Goal: Information Seeking & Learning: Compare options

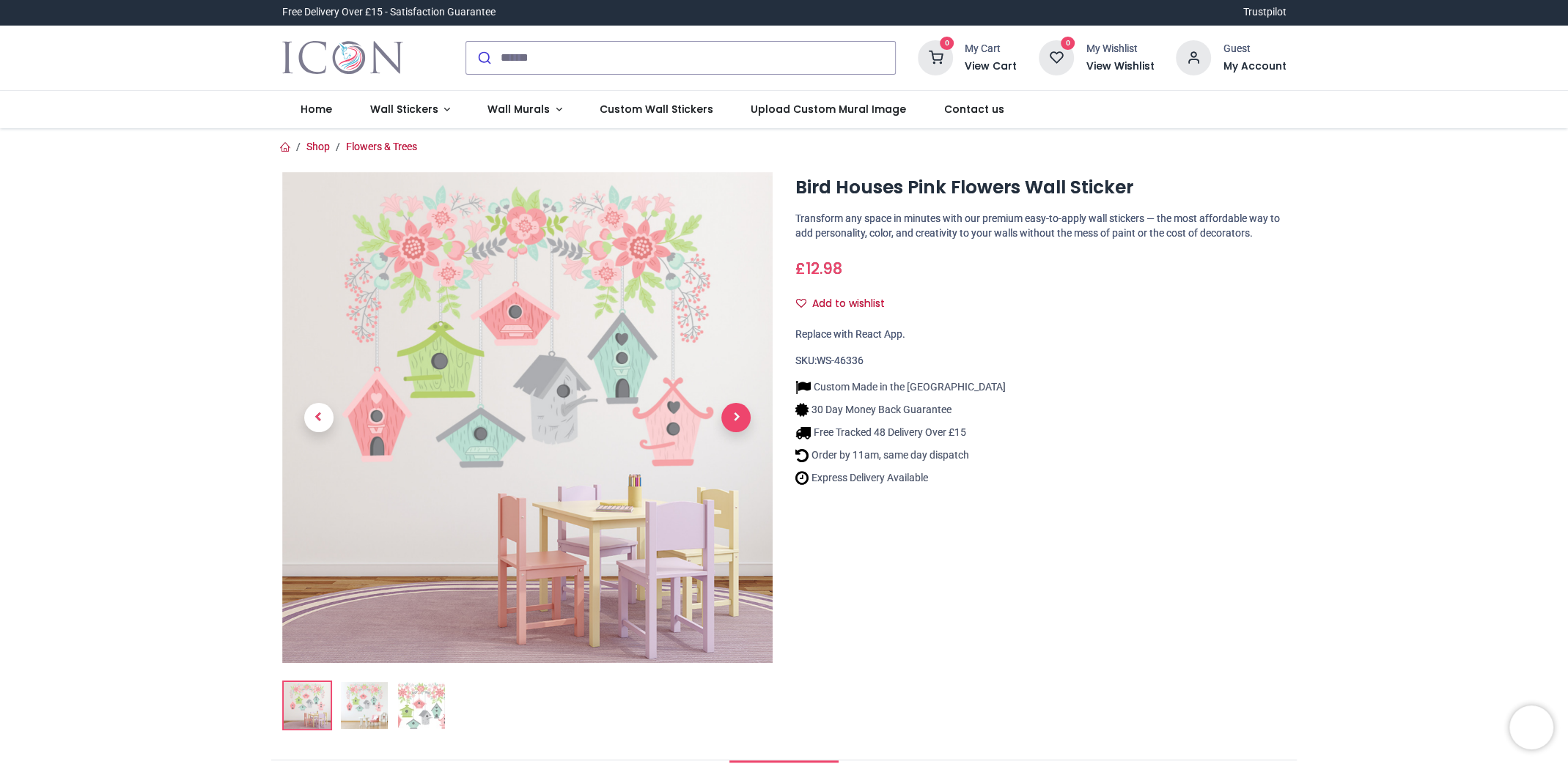
click at [733, 417] on span "Next" at bounding box center [736, 417] width 30 height 30
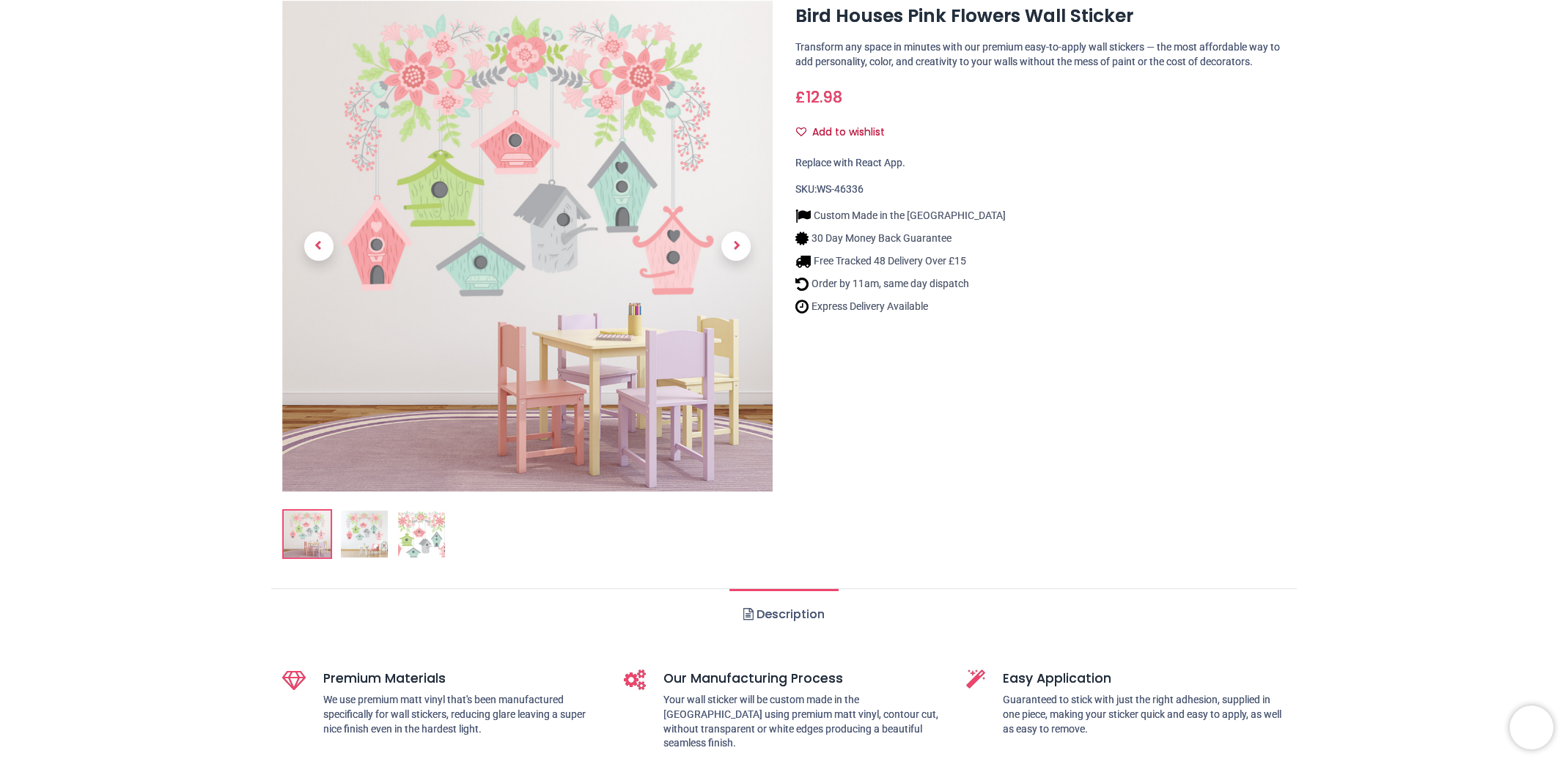
click at [424, 528] on img at bounding box center [422, 535] width 47 height 47
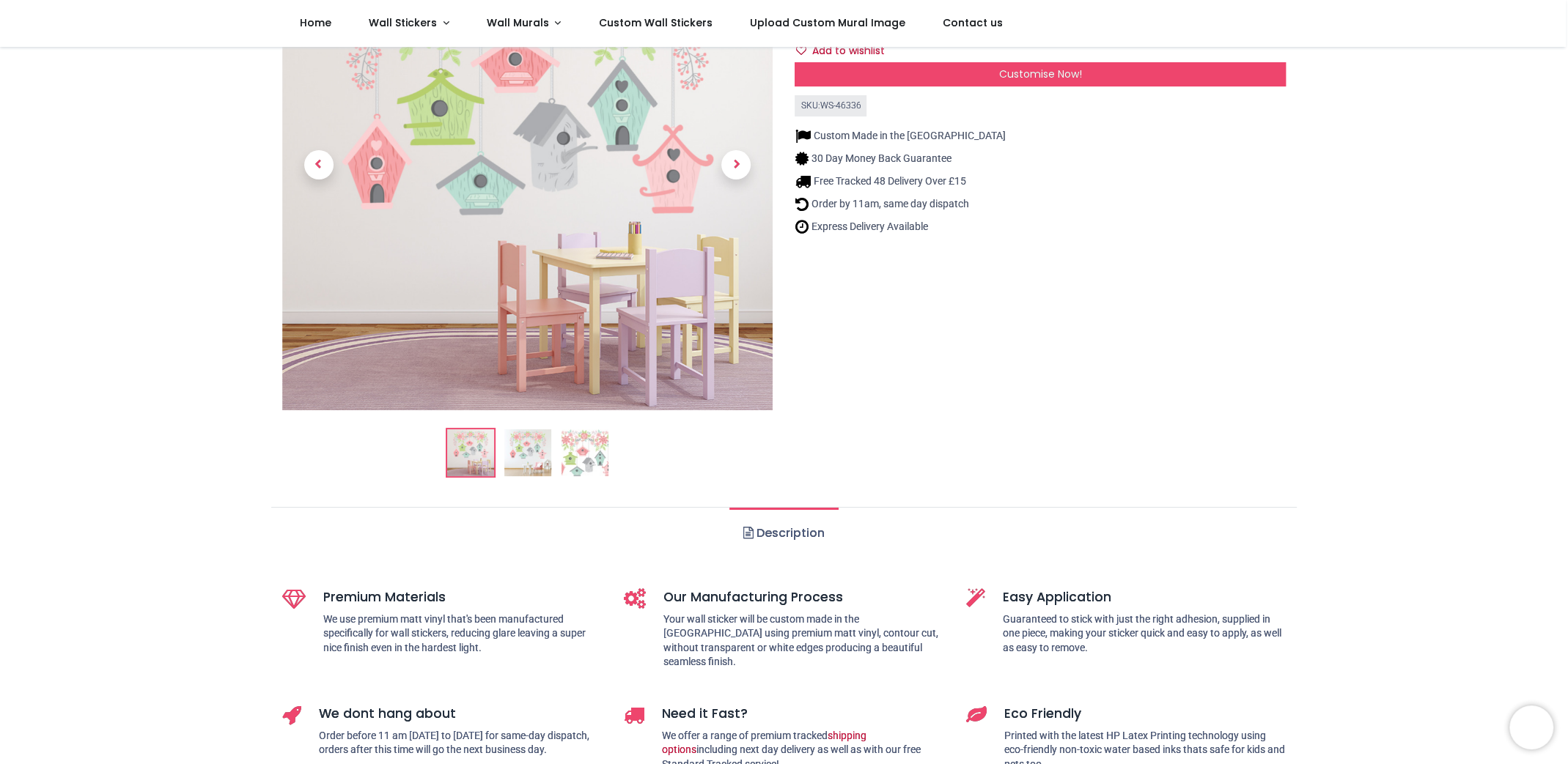
click at [583, 451] on img at bounding box center [585, 453] width 47 height 47
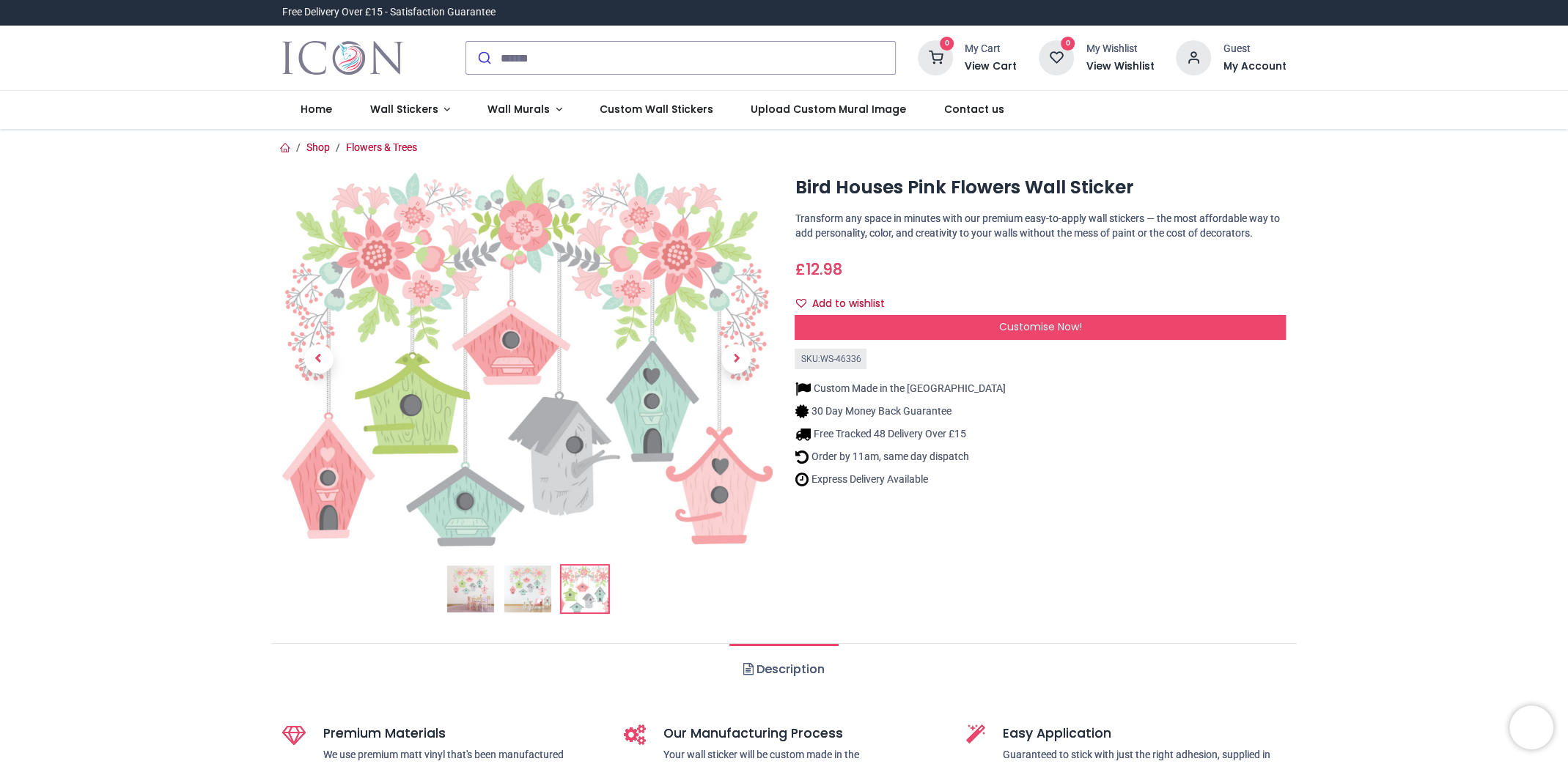
click at [467, 592] on img at bounding box center [470, 589] width 47 height 47
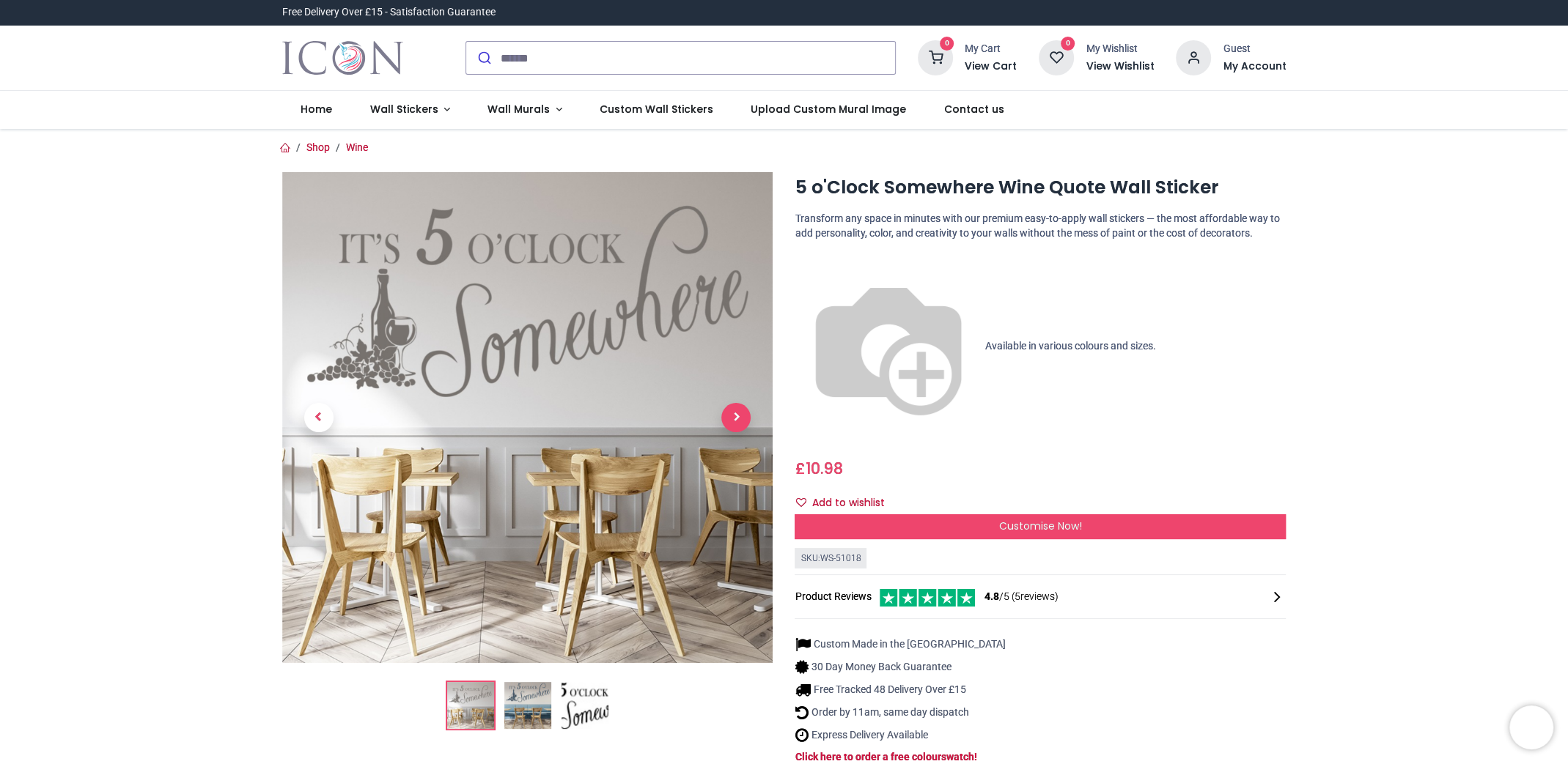
click at [735, 417] on span "Next" at bounding box center [736, 417] width 30 height 30
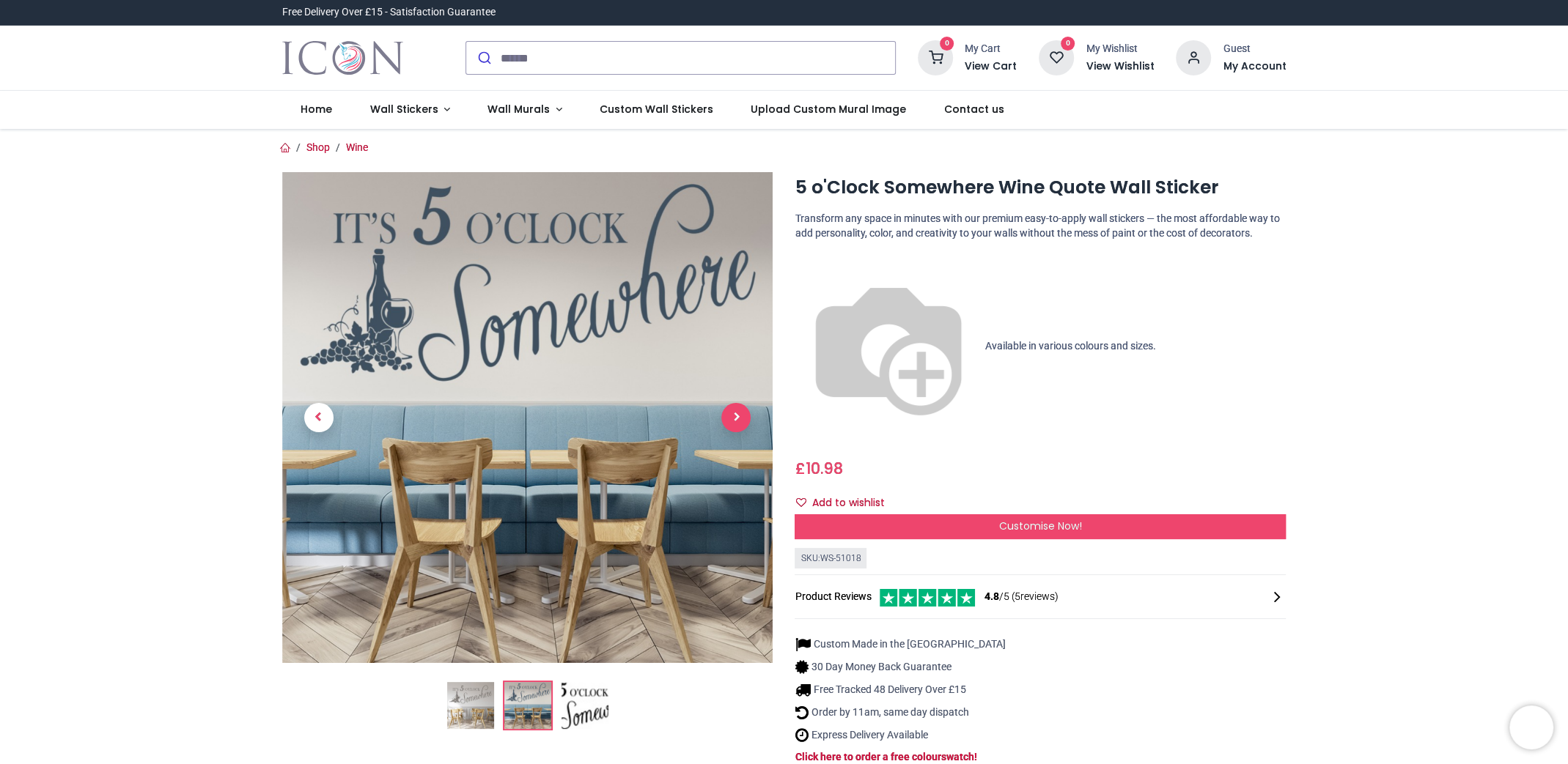
click at [735, 417] on span "Next" at bounding box center [736, 417] width 30 height 30
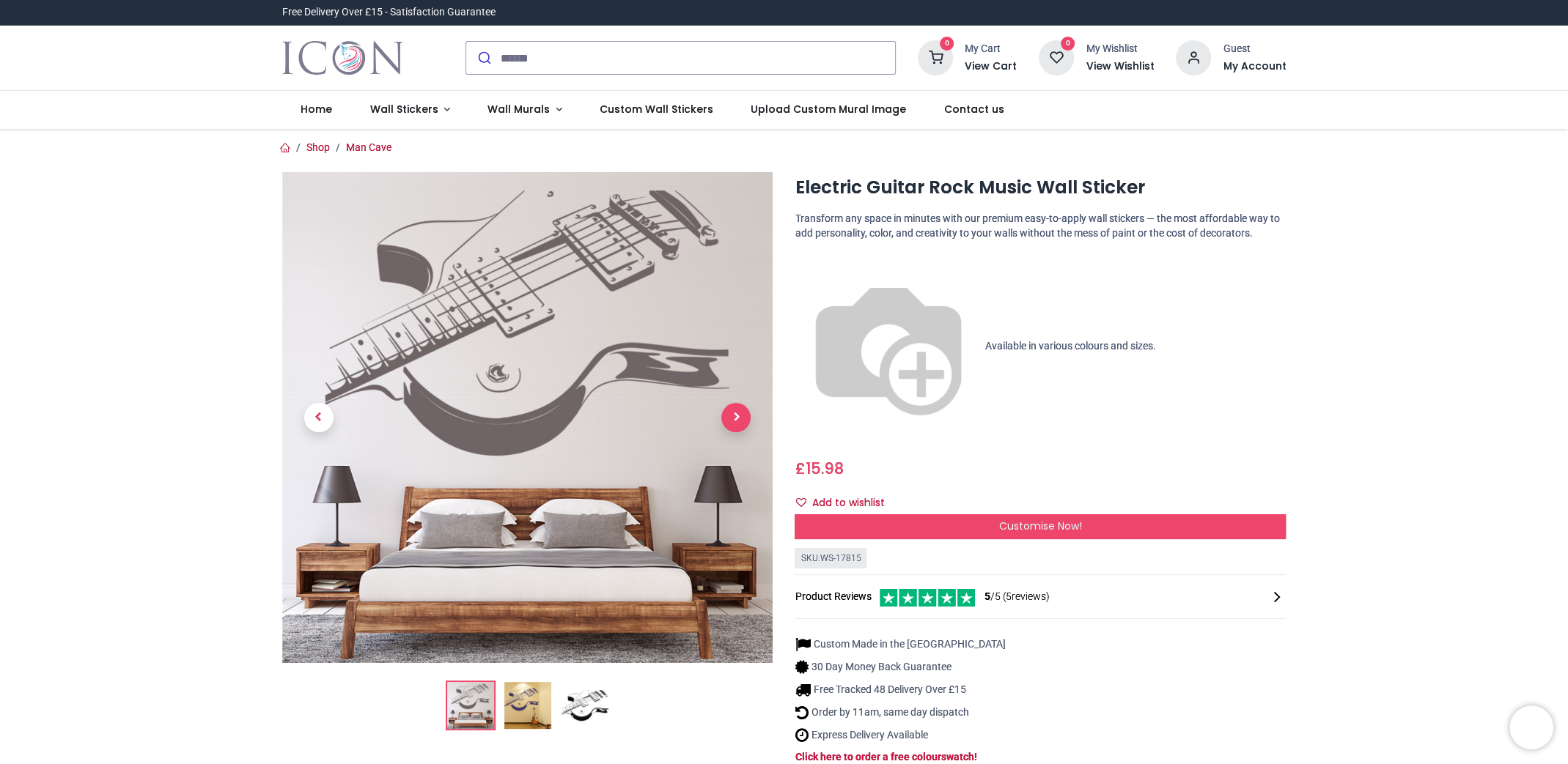
click at [733, 421] on span "Next" at bounding box center [736, 417] width 30 height 30
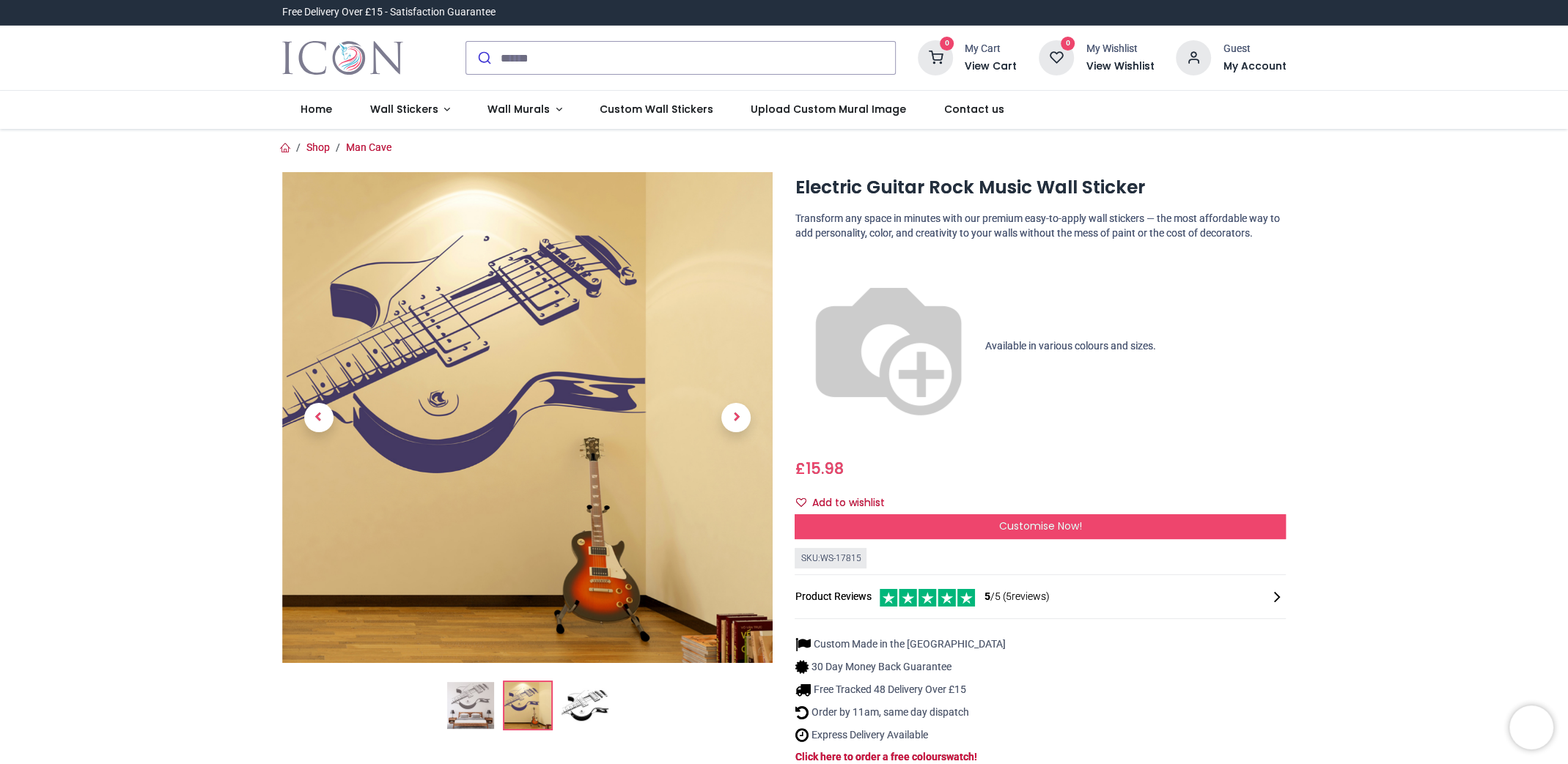
click at [595, 682] on img at bounding box center [585, 706] width 47 height 47
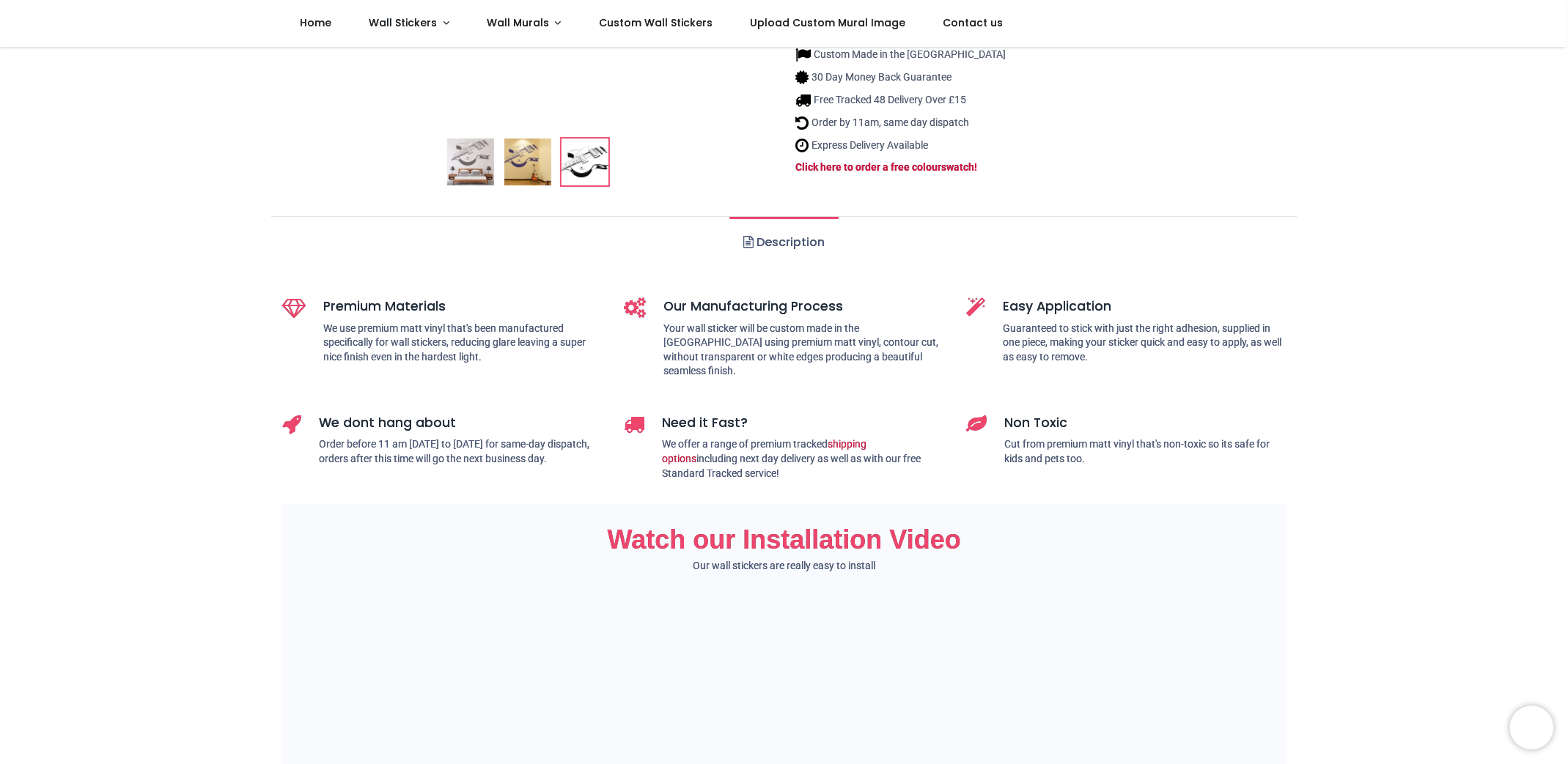
scroll to position [513, 0]
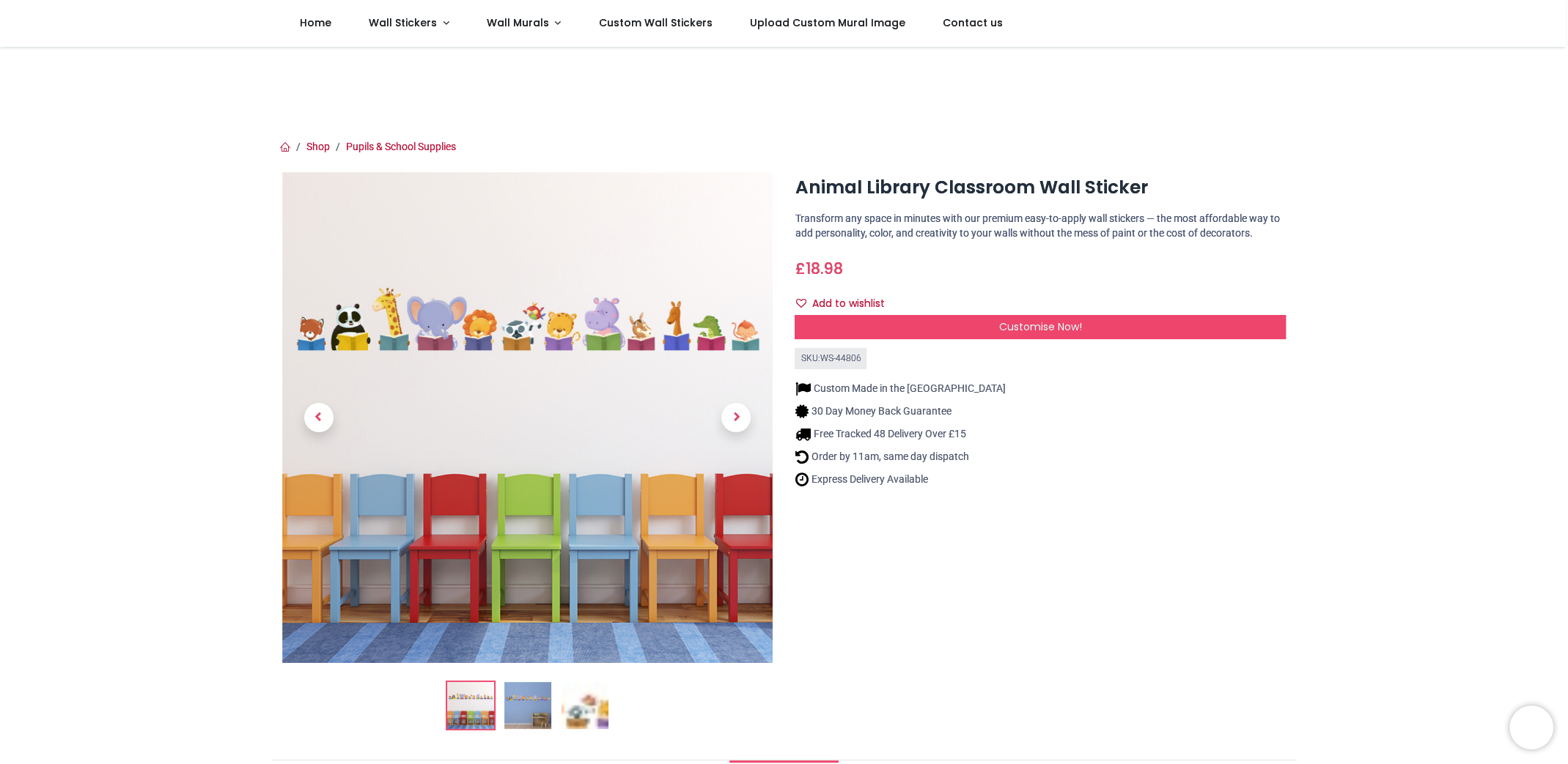
scroll to position [73, 0]
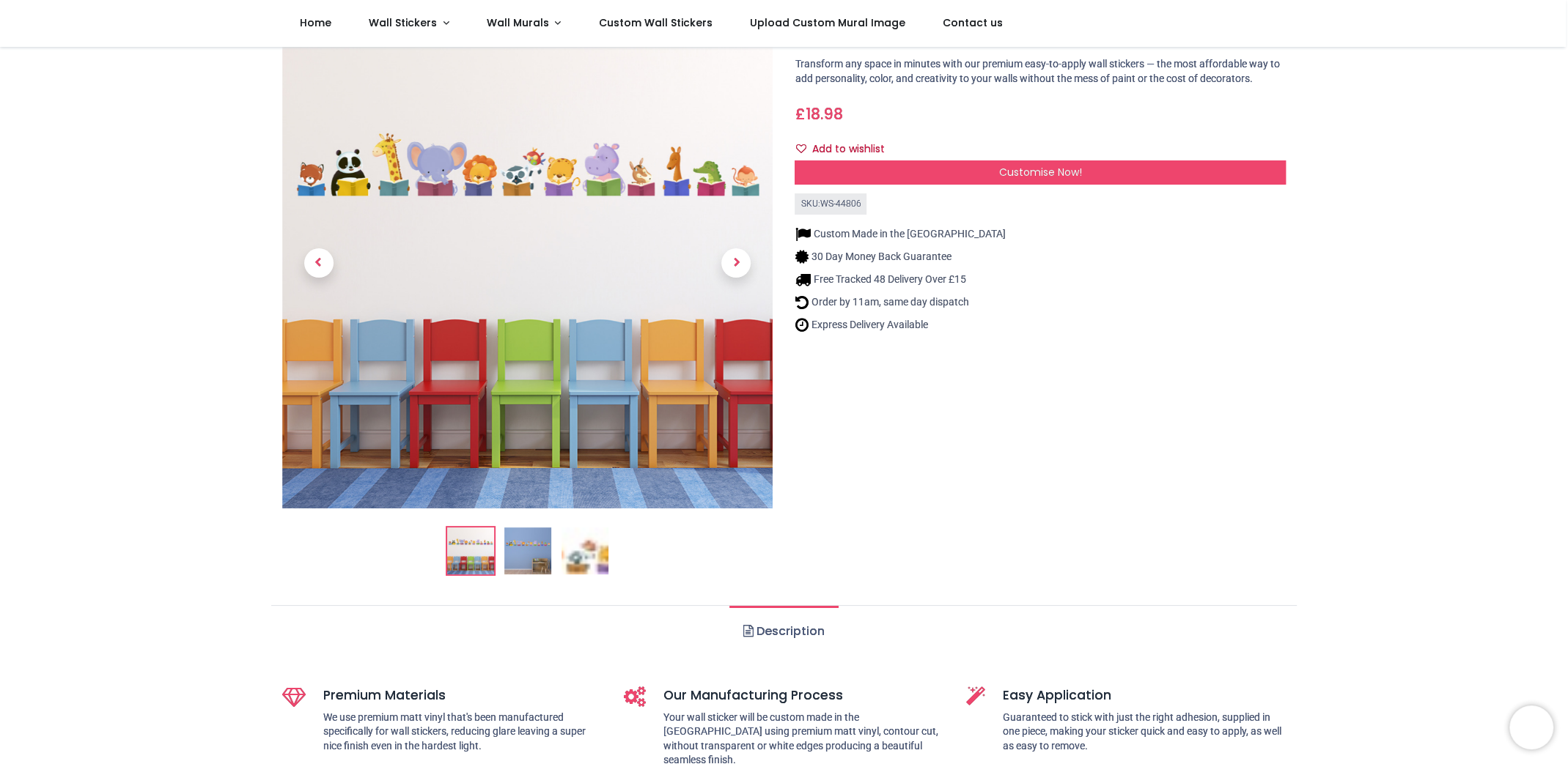
click at [580, 551] on img at bounding box center [585, 551] width 47 height 47
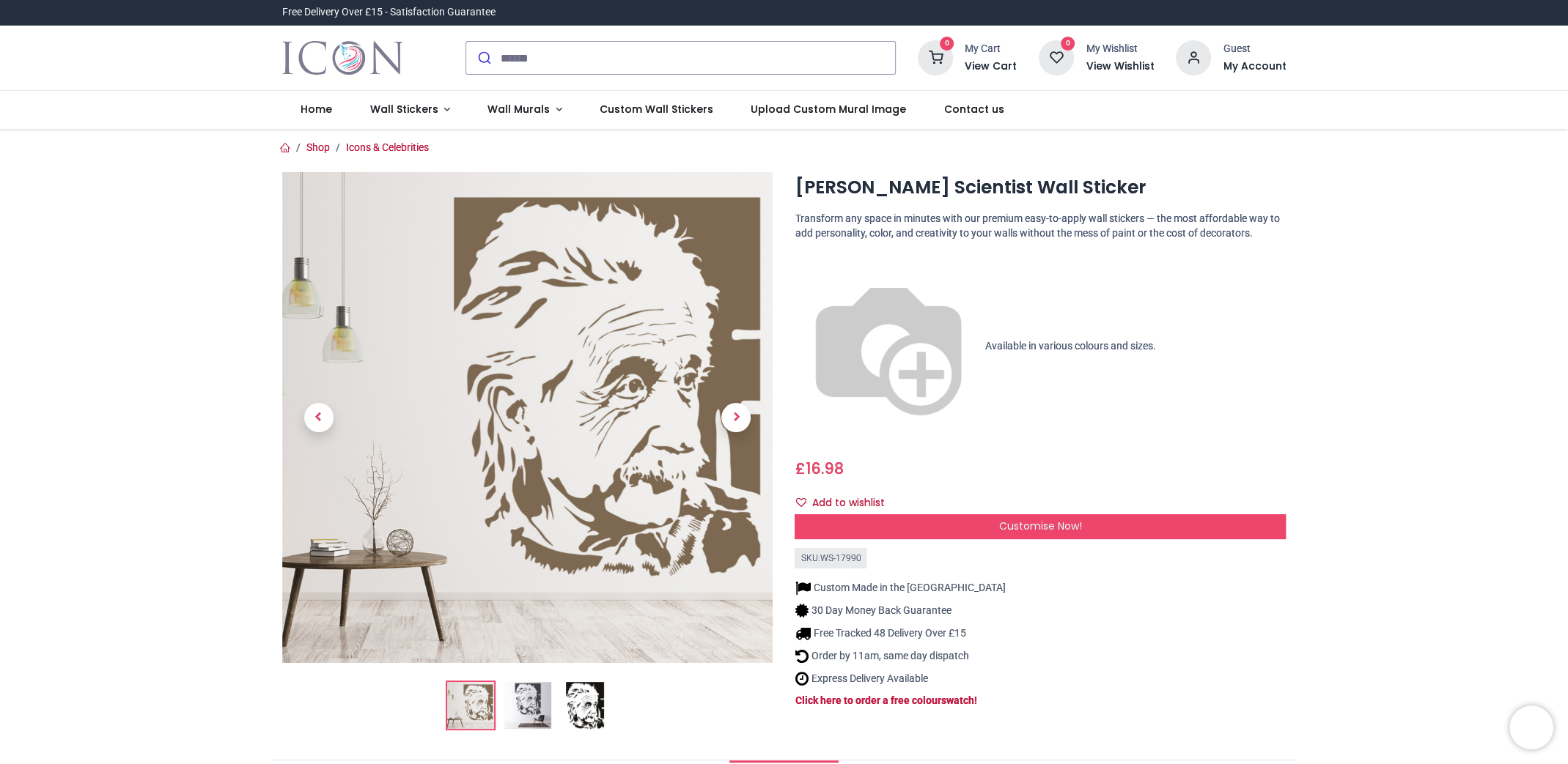
click at [583, 708] on img at bounding box center [585, 706] width 47 height 47
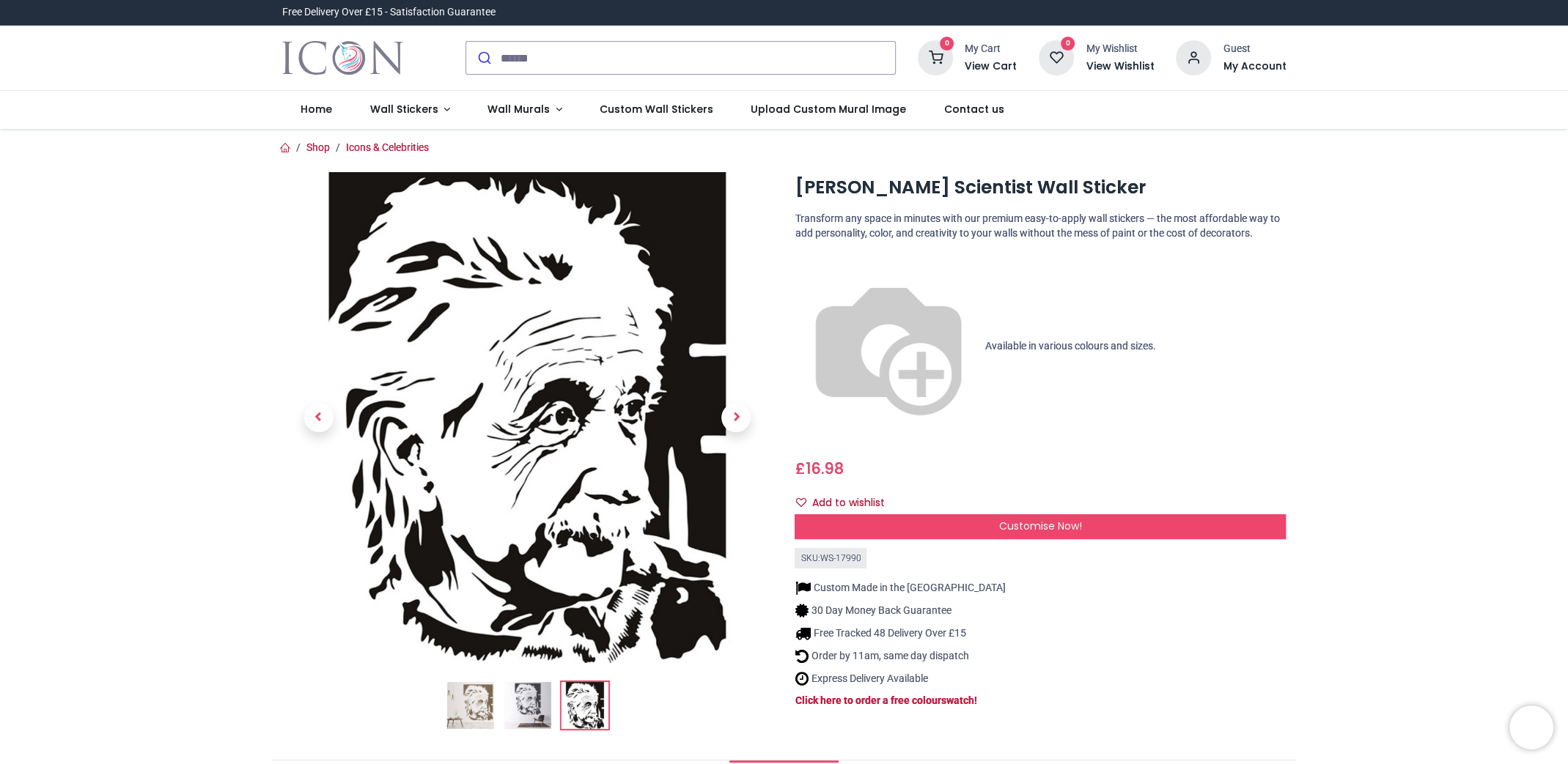
click at [481, 705] on img at bounding box center [470, 706] width 47 height 47
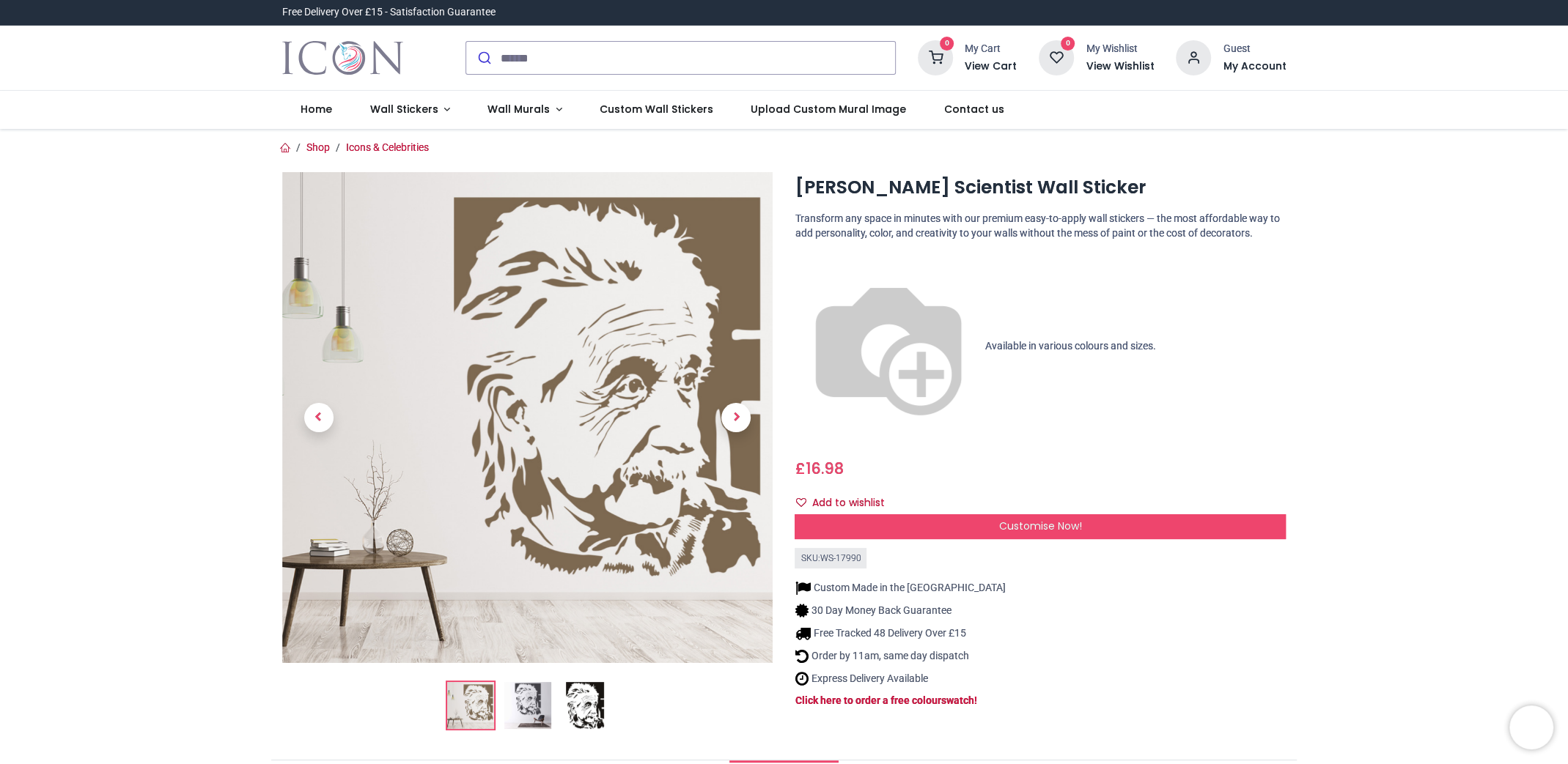
click at [580, 713] on img at bounding box center [585, 706] width 47 height 47
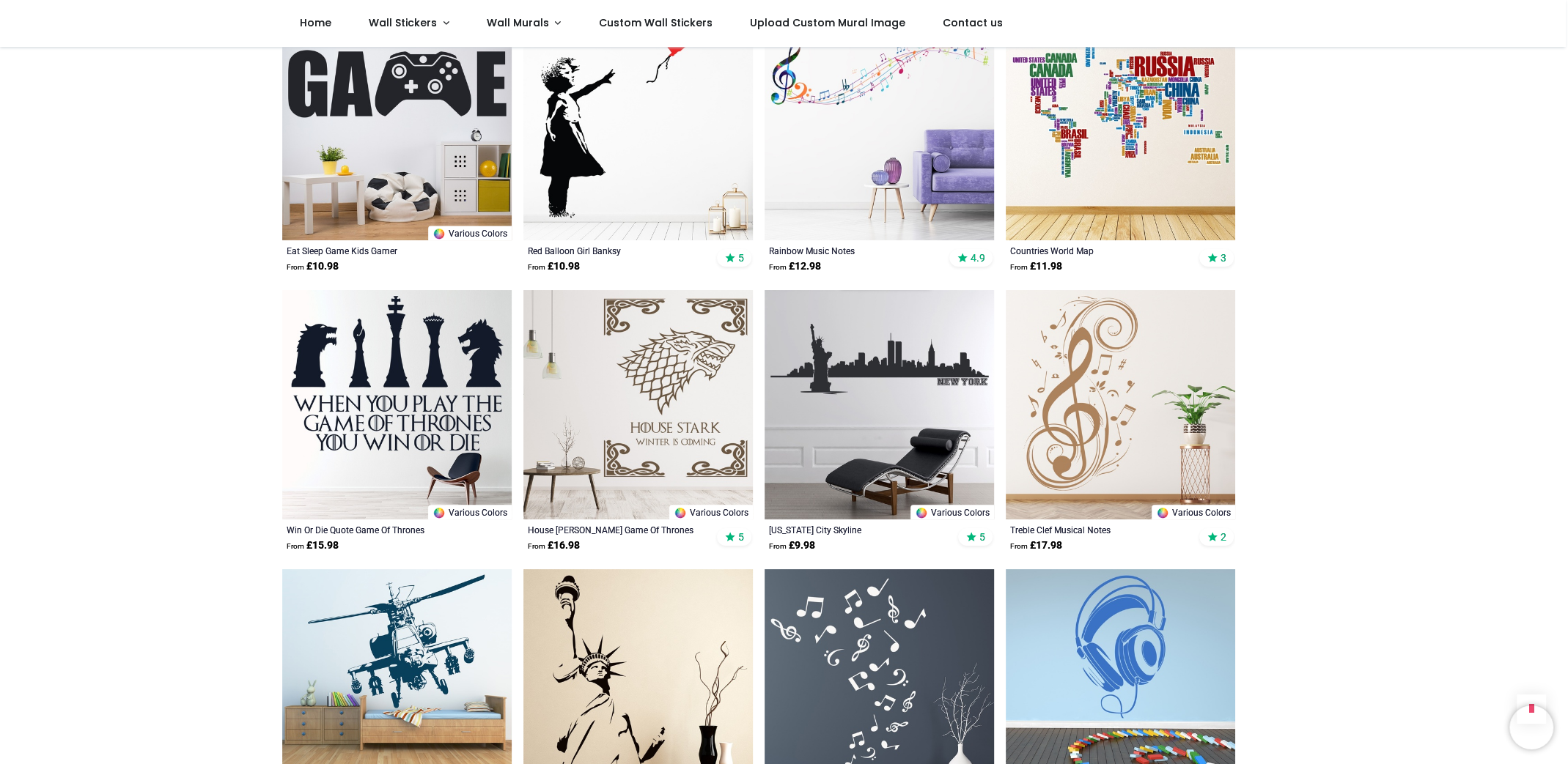
scroll to position [1611, 0]
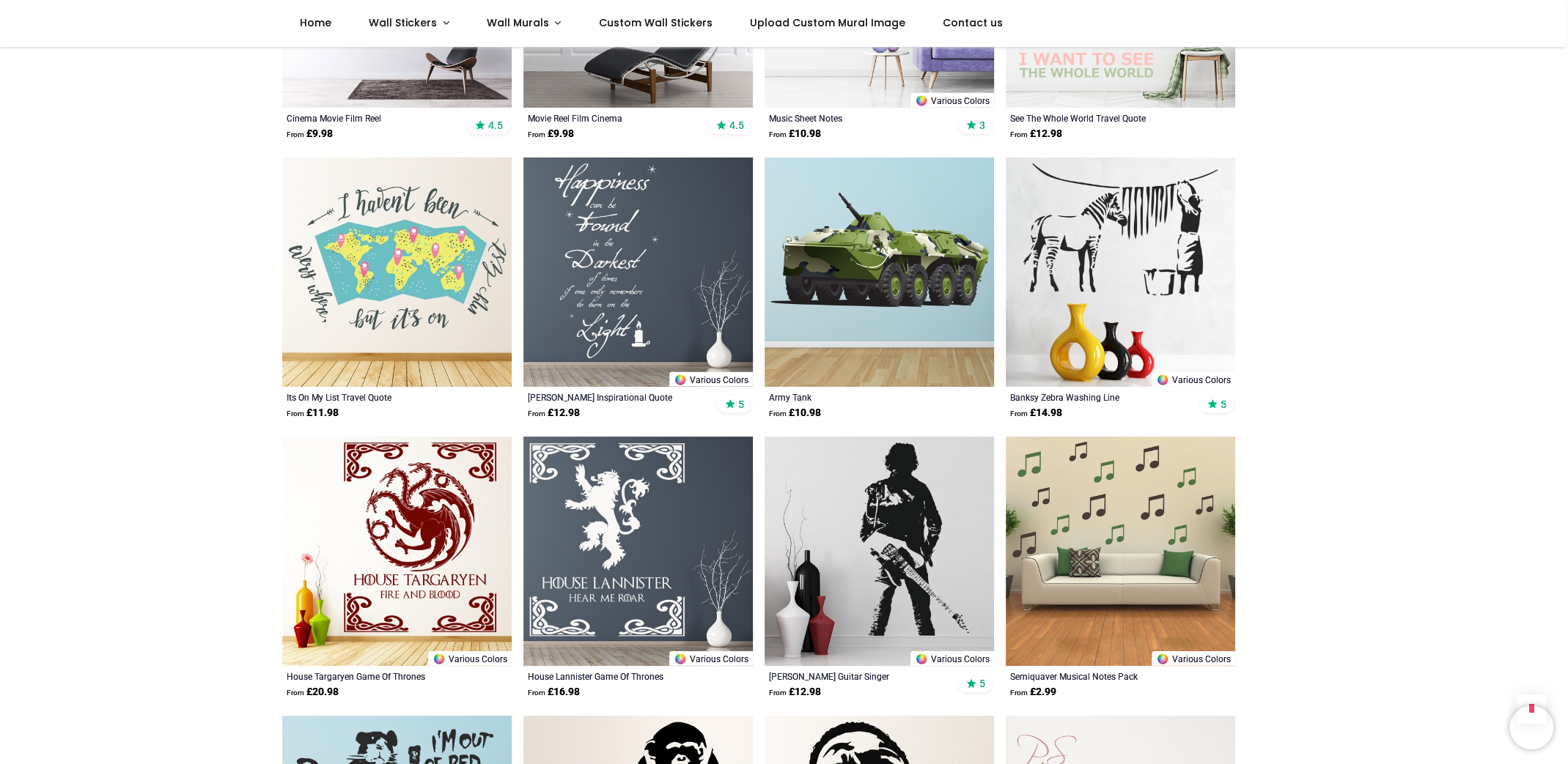
scroll to position [2784, 0]
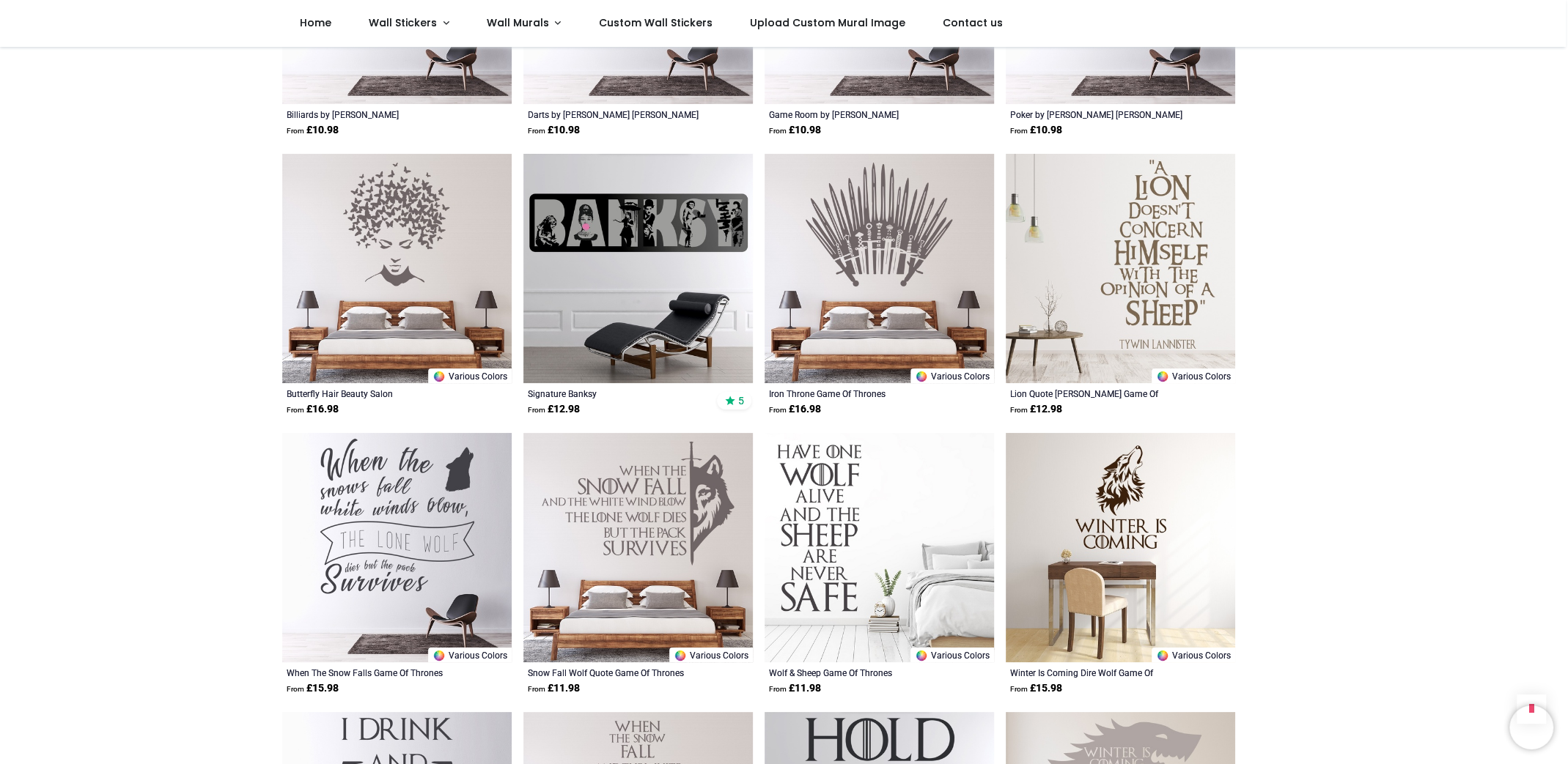
scroll to position [5642, 0]
